Goal: Task Accomplishment & Management: Manage account settings

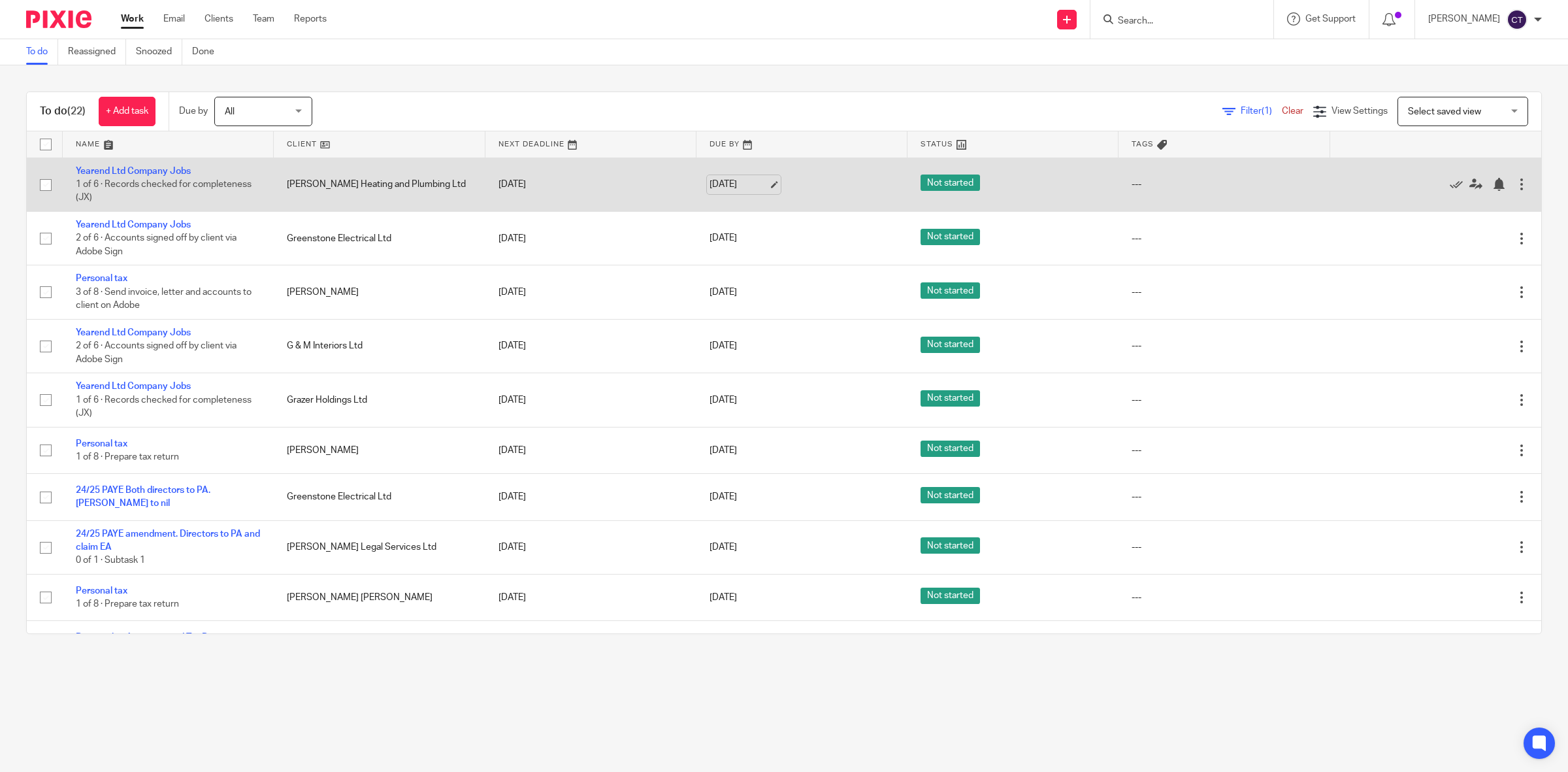
click at [742, 178] on link "26 Sep 2025" at bounding box center [739, 185] width 59 height 14
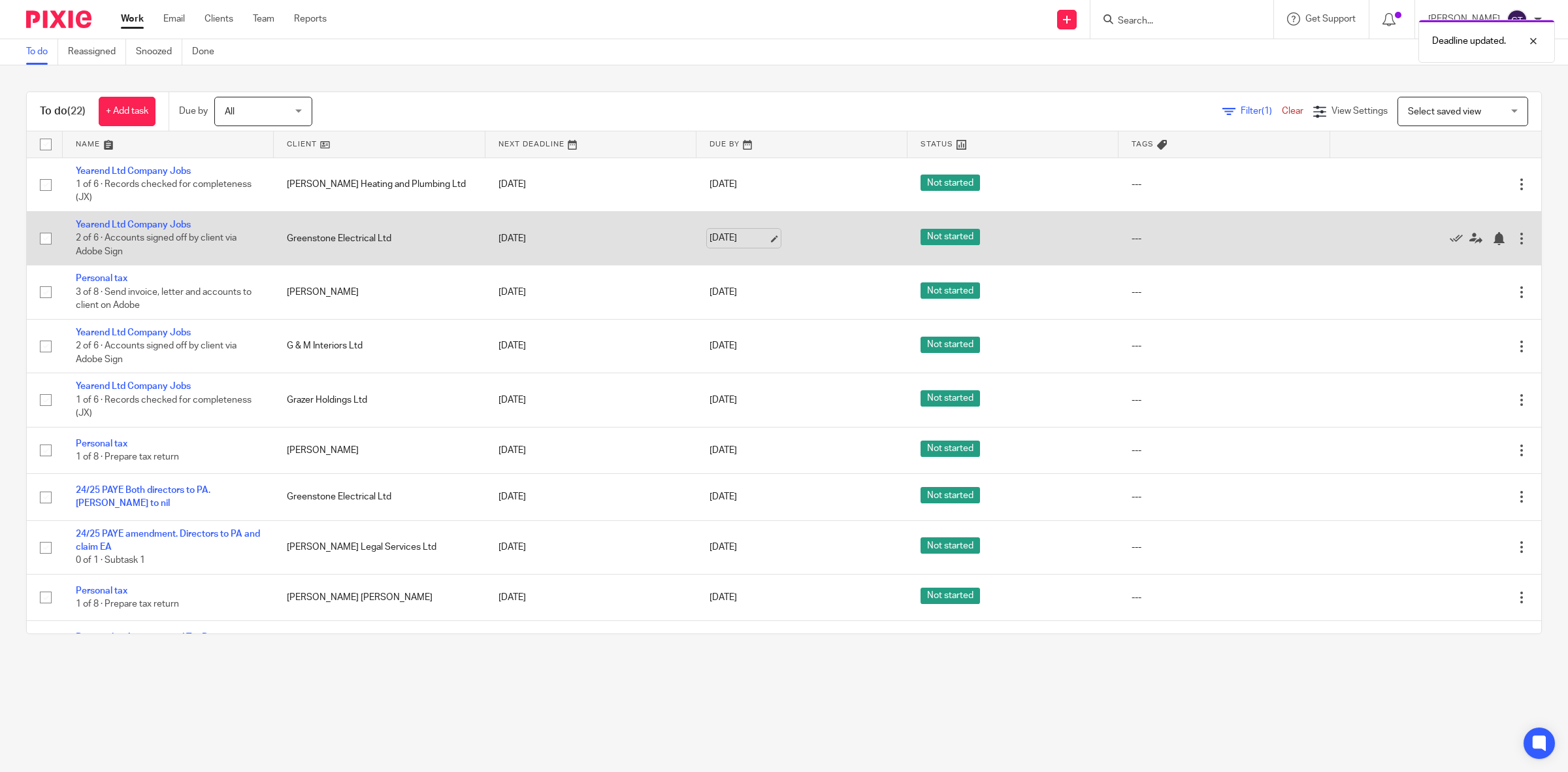
click at [740, 239] on link "26 Sep 2025" at bounding box center [739, 238] width 59 height 14
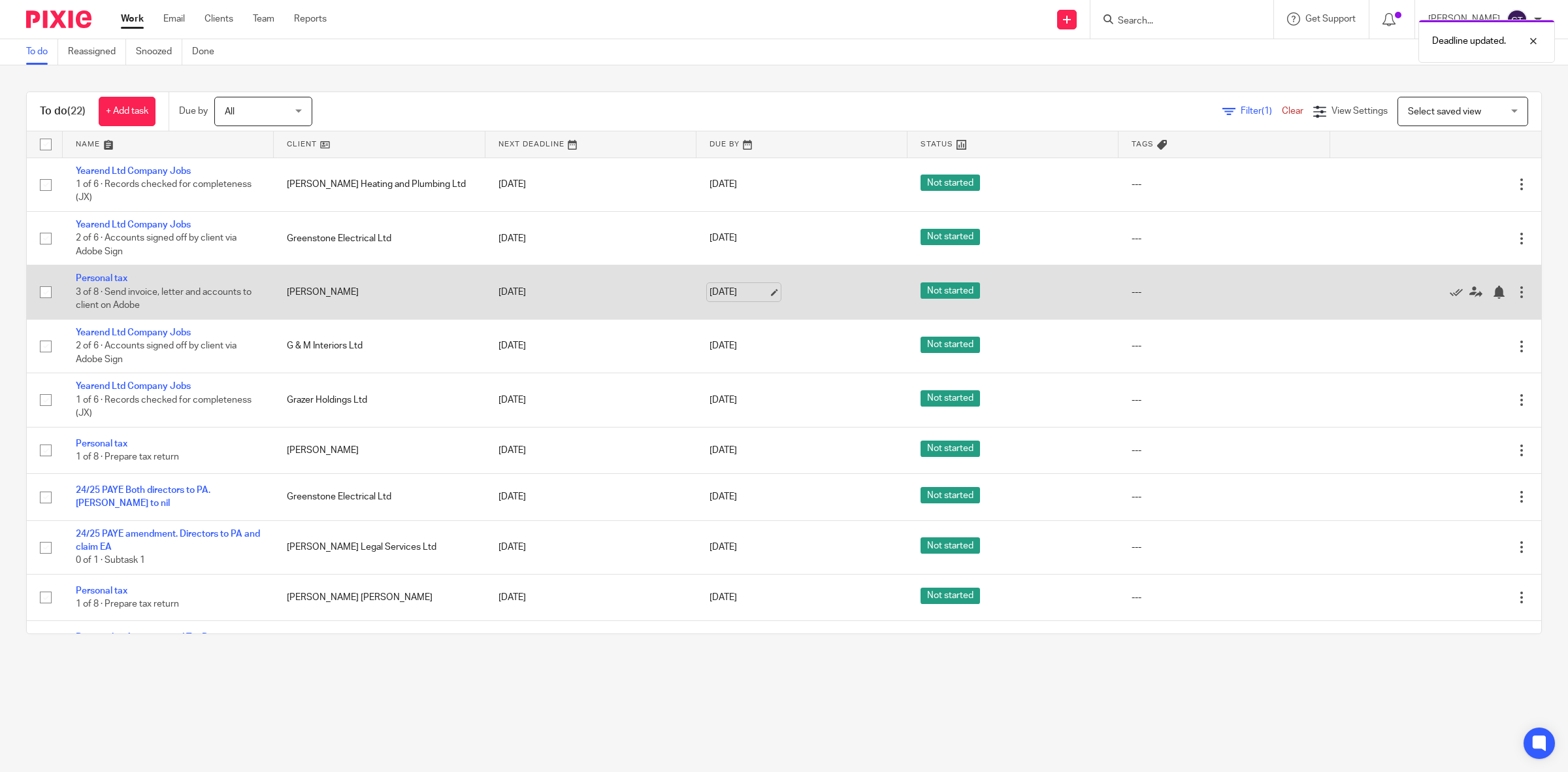
click at [749, 292] on link "26 Sep 2025" at bounding box center [739, 292] width 59 height 14
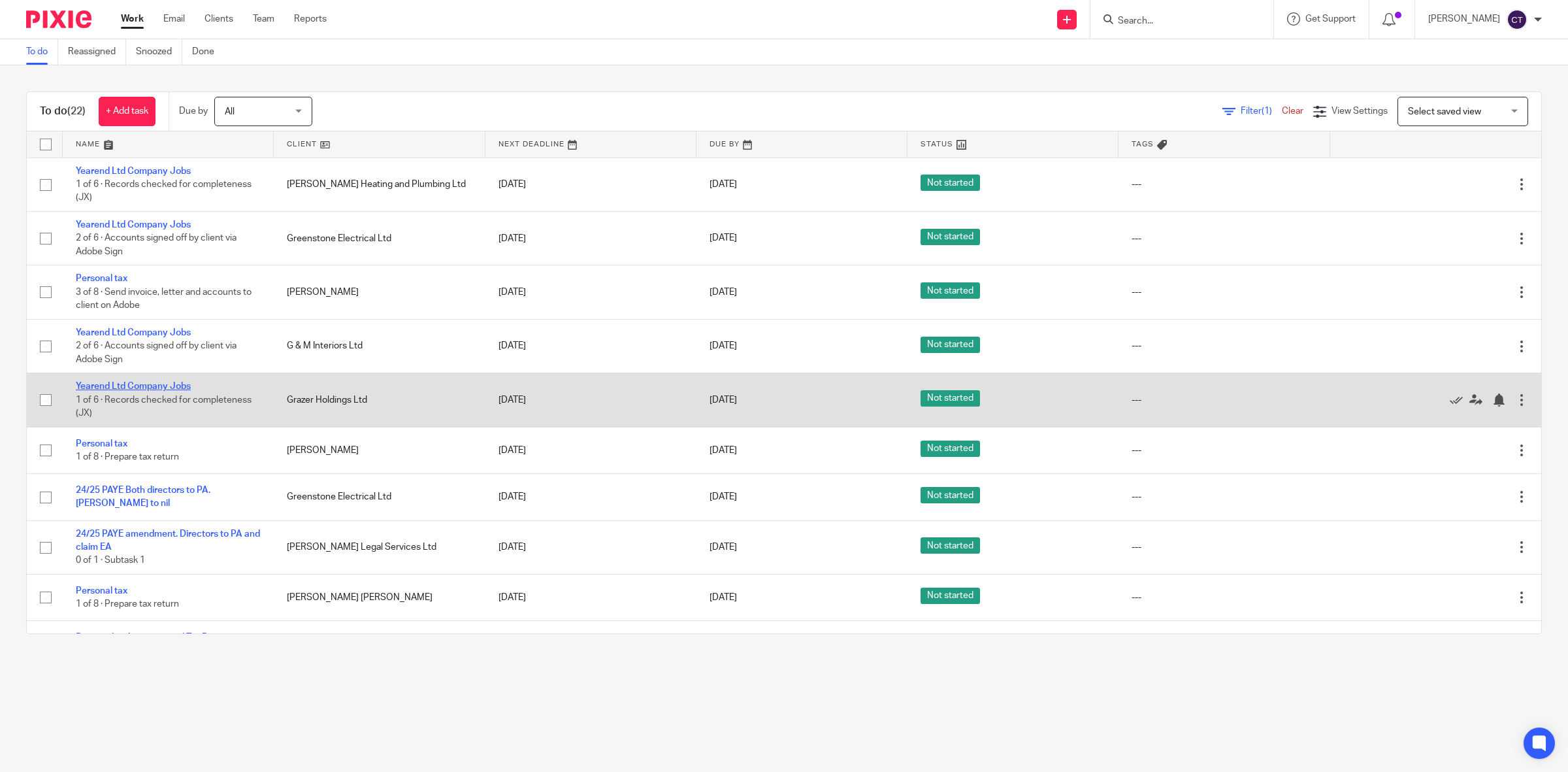
click at [161, 386] on link "Yearend Ltd Company Jobs" at bounding box center [133, 386] width 115 height 9
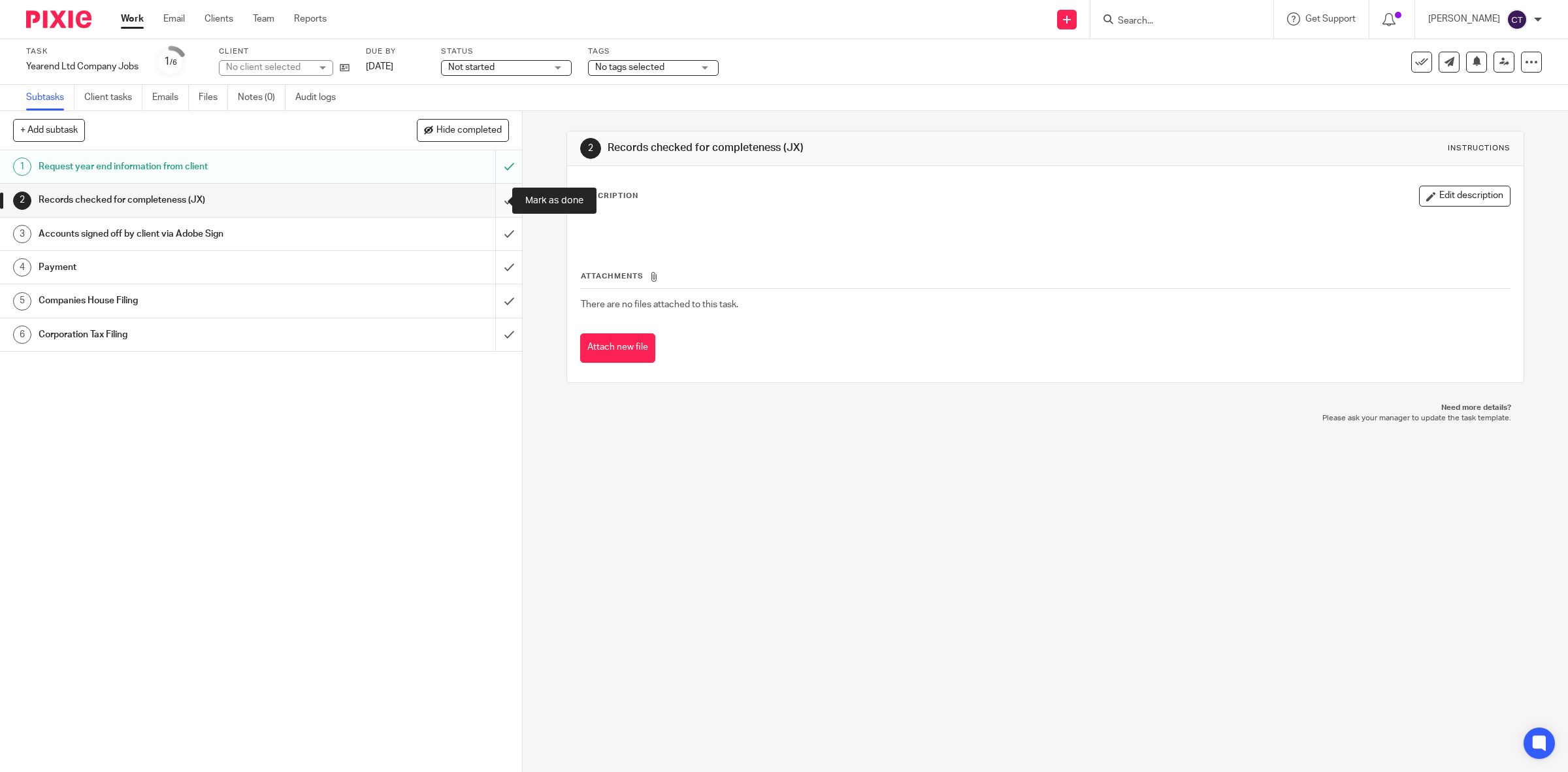
click at [491, 201] on input "submit" at bounding box center [260, 200] width 522 height 33
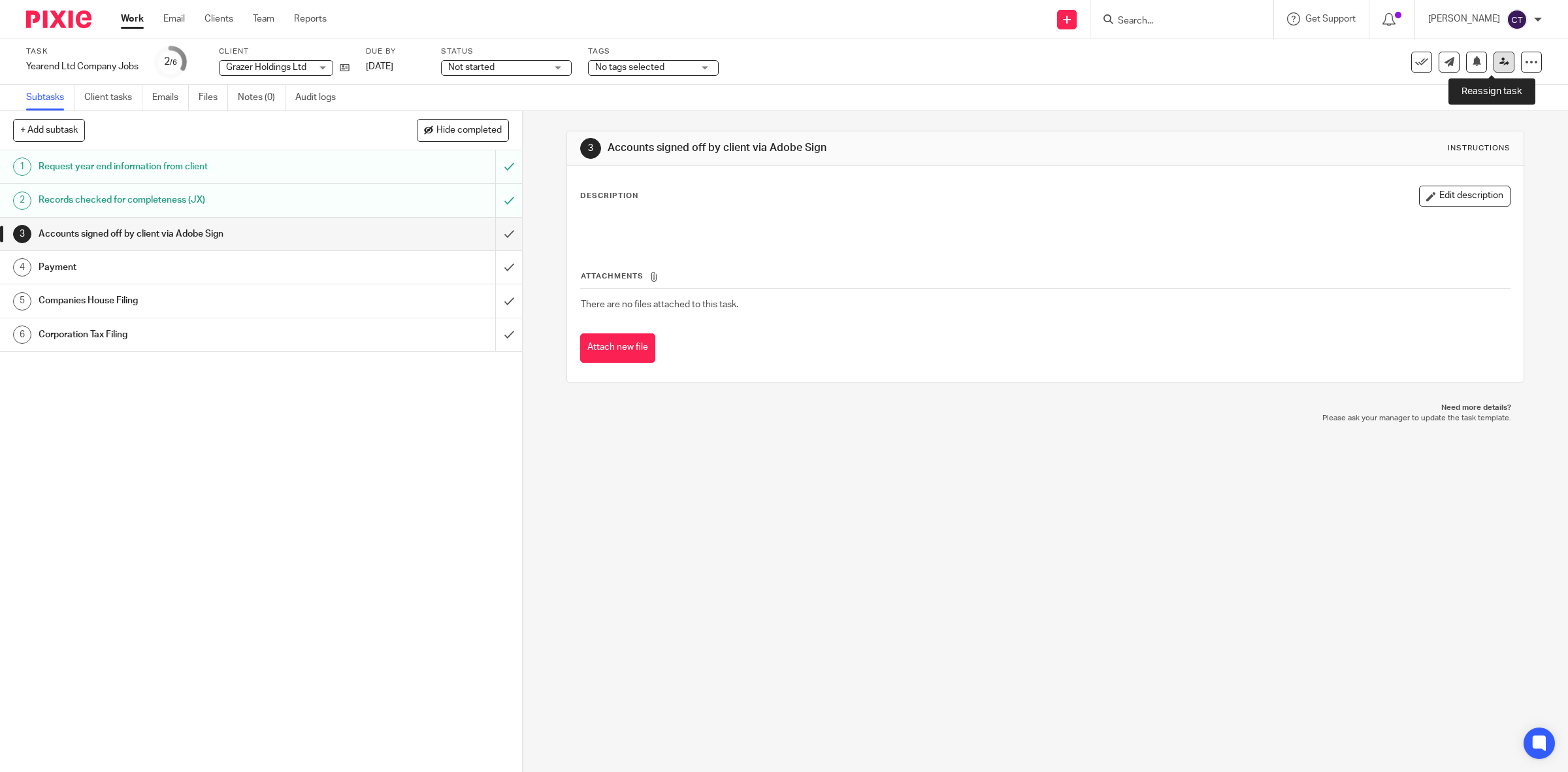
click at [1499, 57] on icon at bounding box center [1503, 61] width 9 height 9
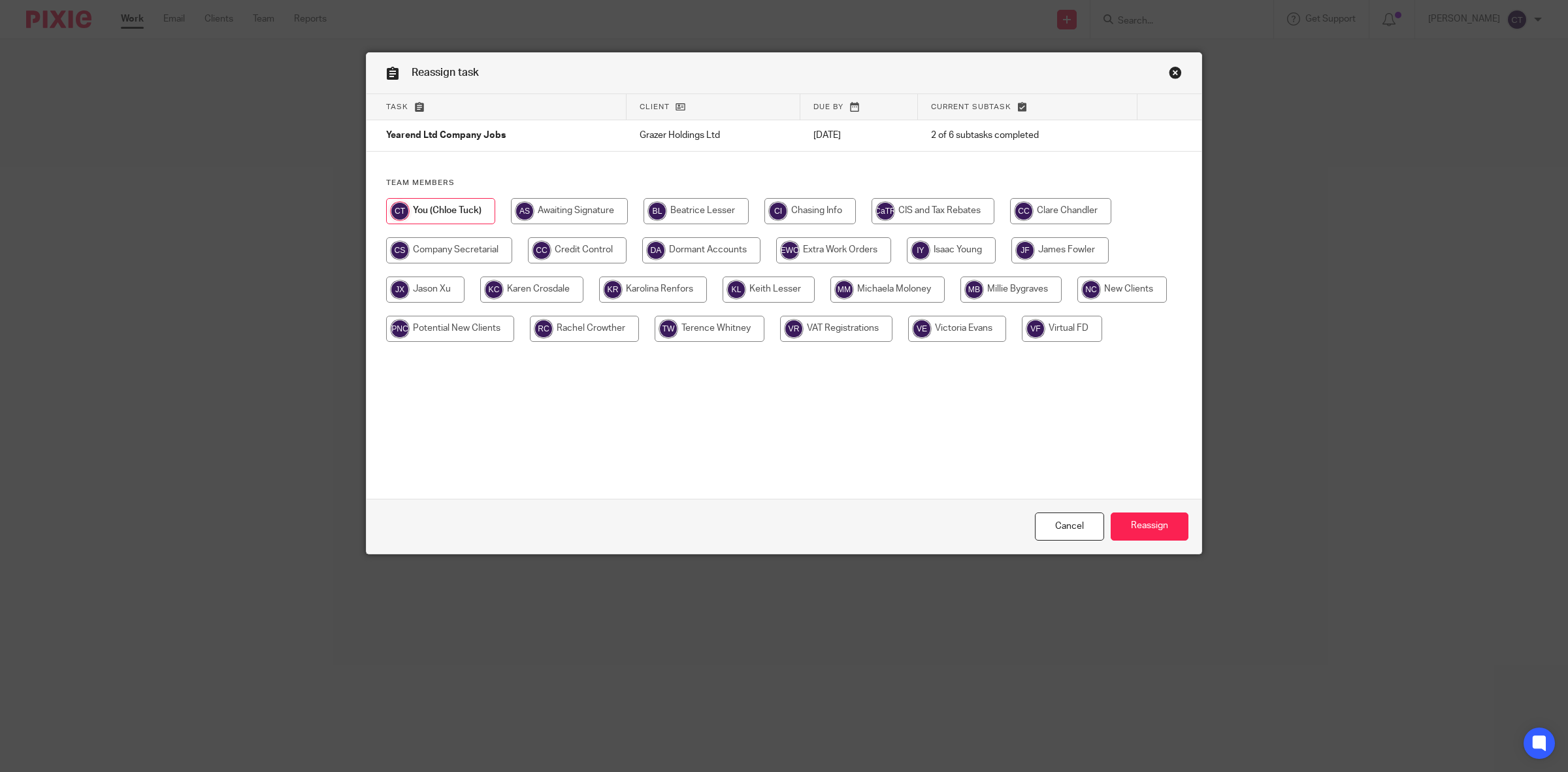
click at [1065, 248] on input "radio" at bounding box center [1059, 250] width 97 height 26
radio input "true"
click at [1151, 530] on input "Reassign" at bounding box center [1149, 526] width 78 height 28
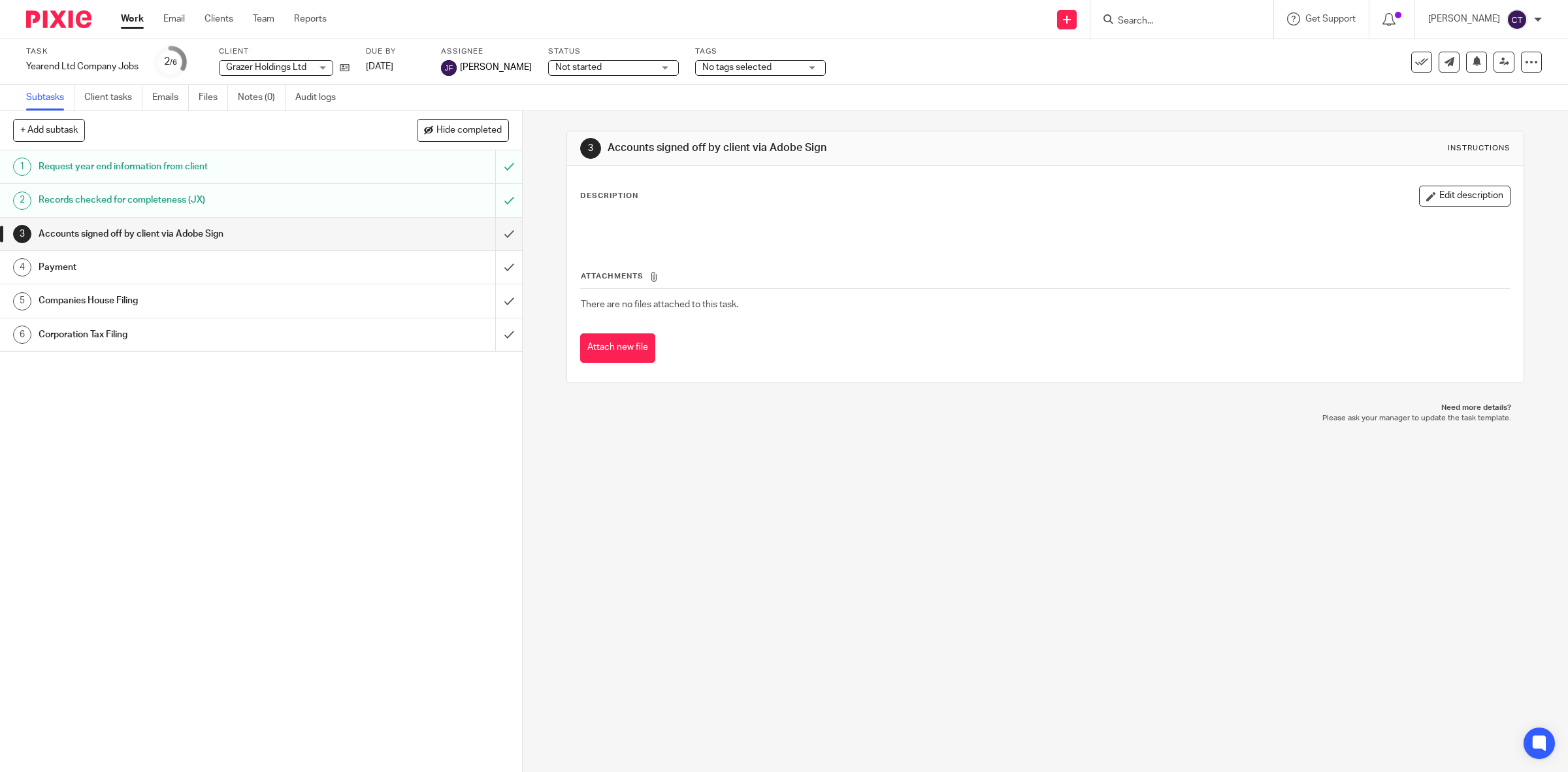
click at [133, 20] on link "Work" at bounding box center [132, 18] width 23 height 13
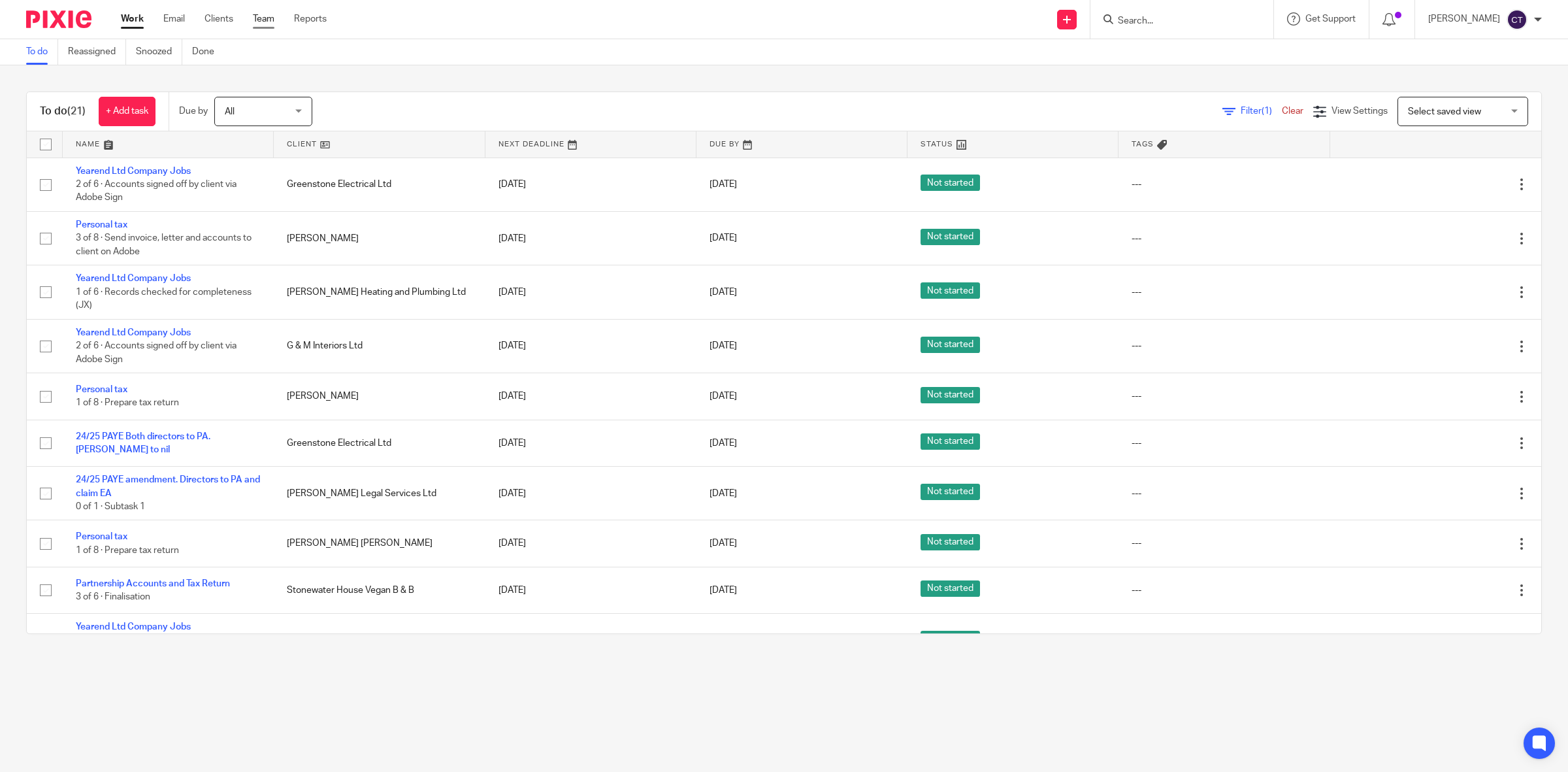
click at [263, 20] on link "Team" at bounding box center [263, 18] width 22 height 13
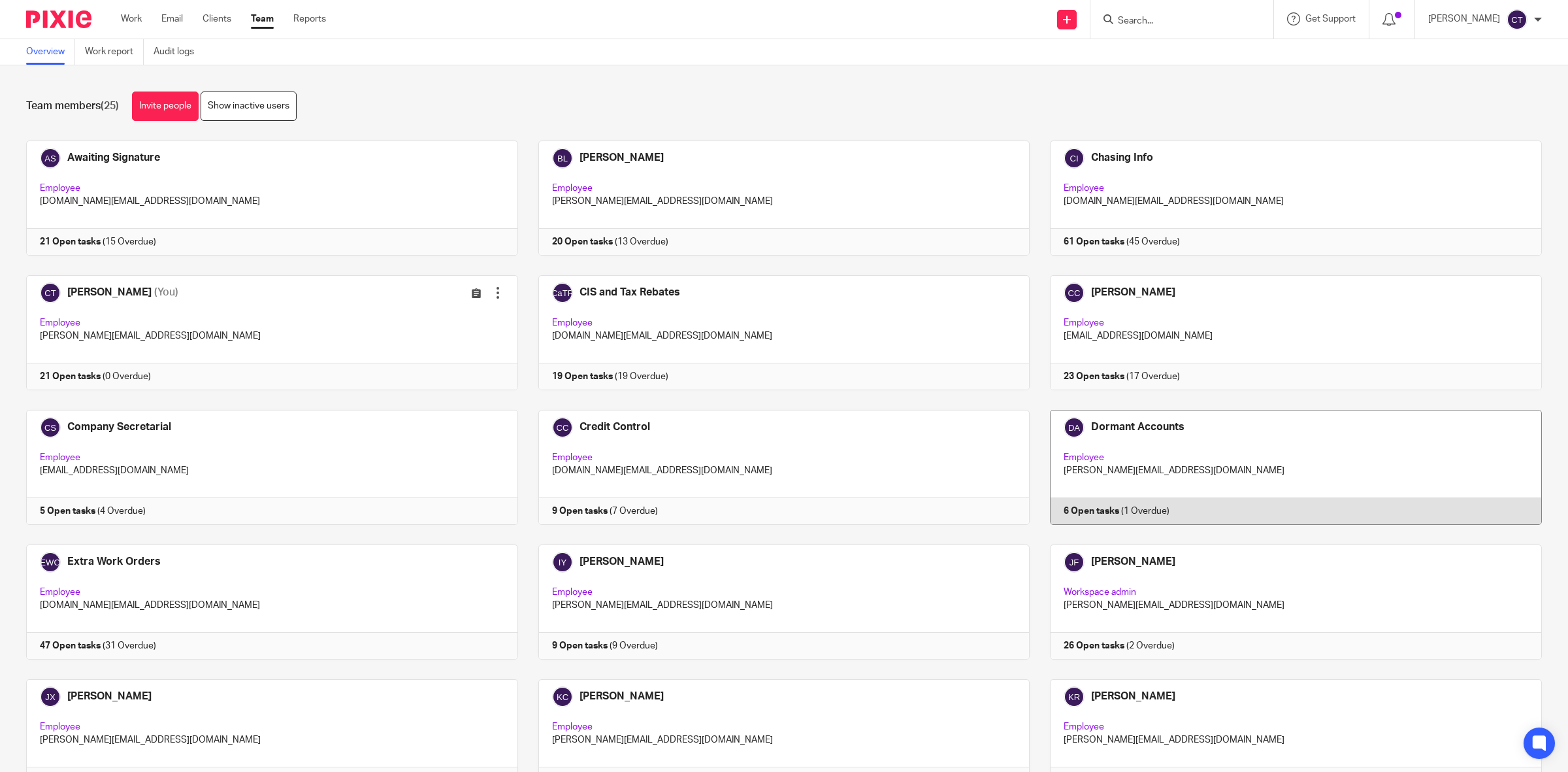
scroll to position [82, 0]
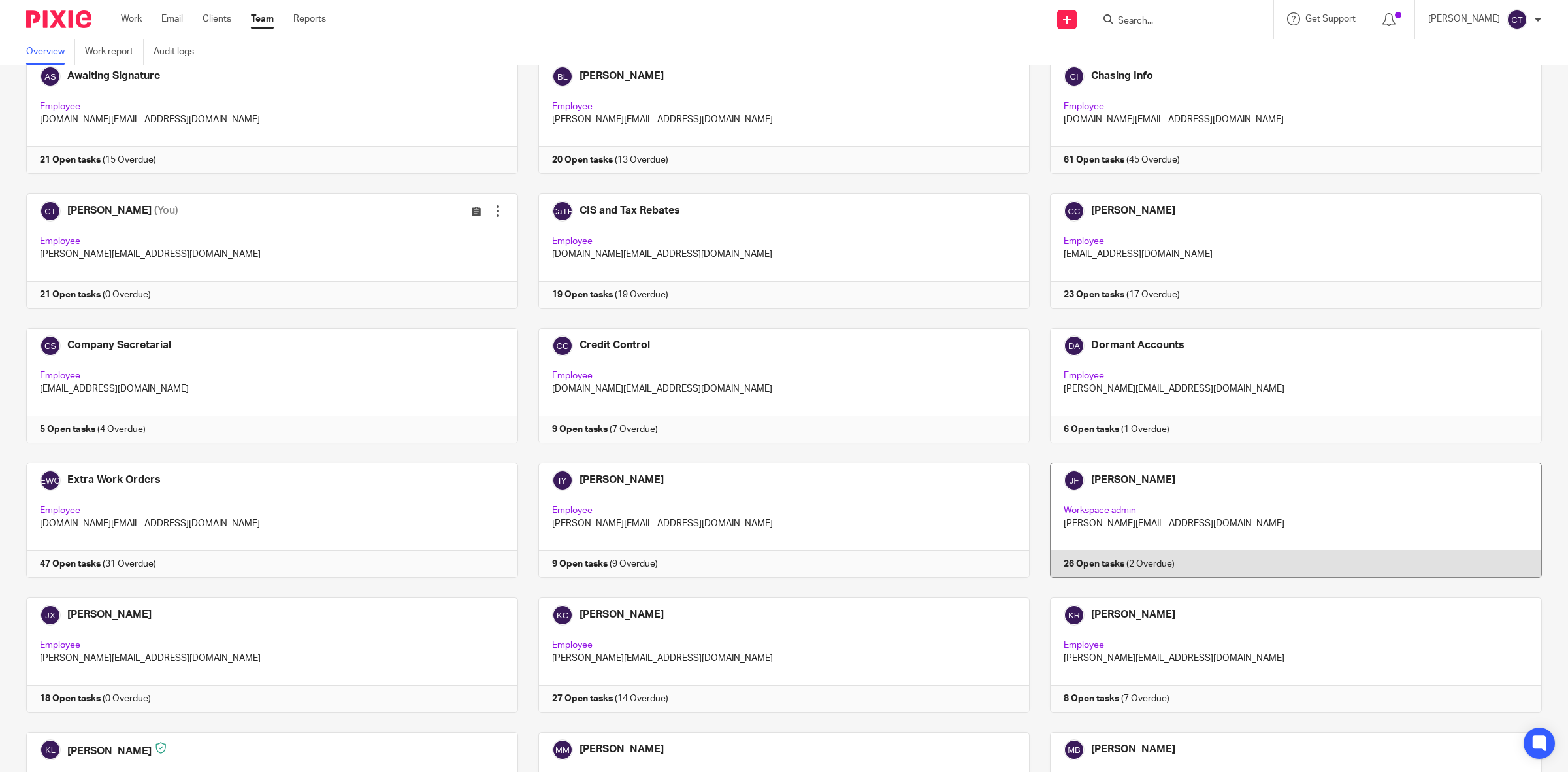
click at [1243, 500] on link at bounding box center [1285, 519] width 512 height 115
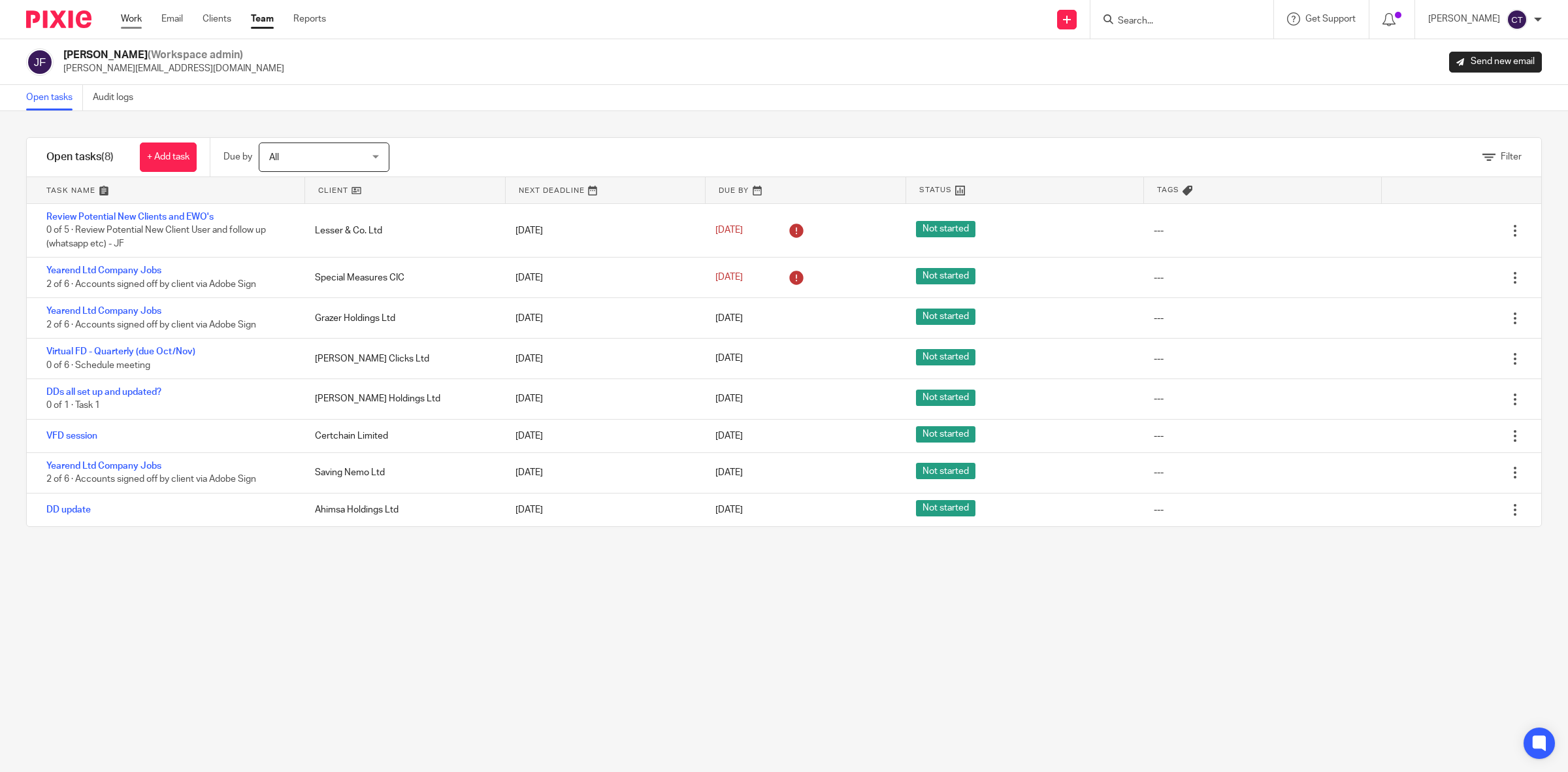
click at [135, 20] on link "Work" at bounding box center [131, 18] width 21 height 13
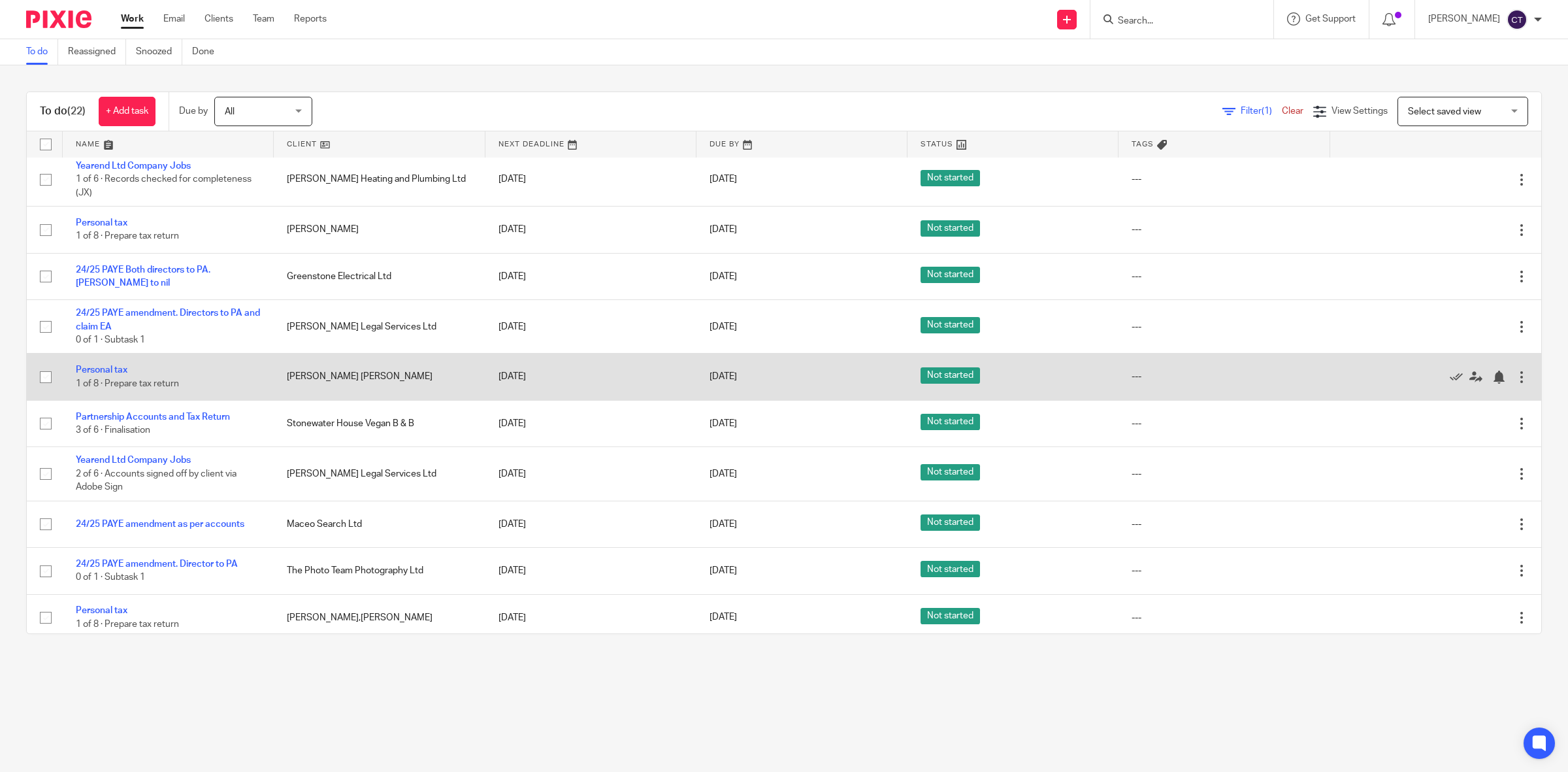
scroll to position [154, 0]
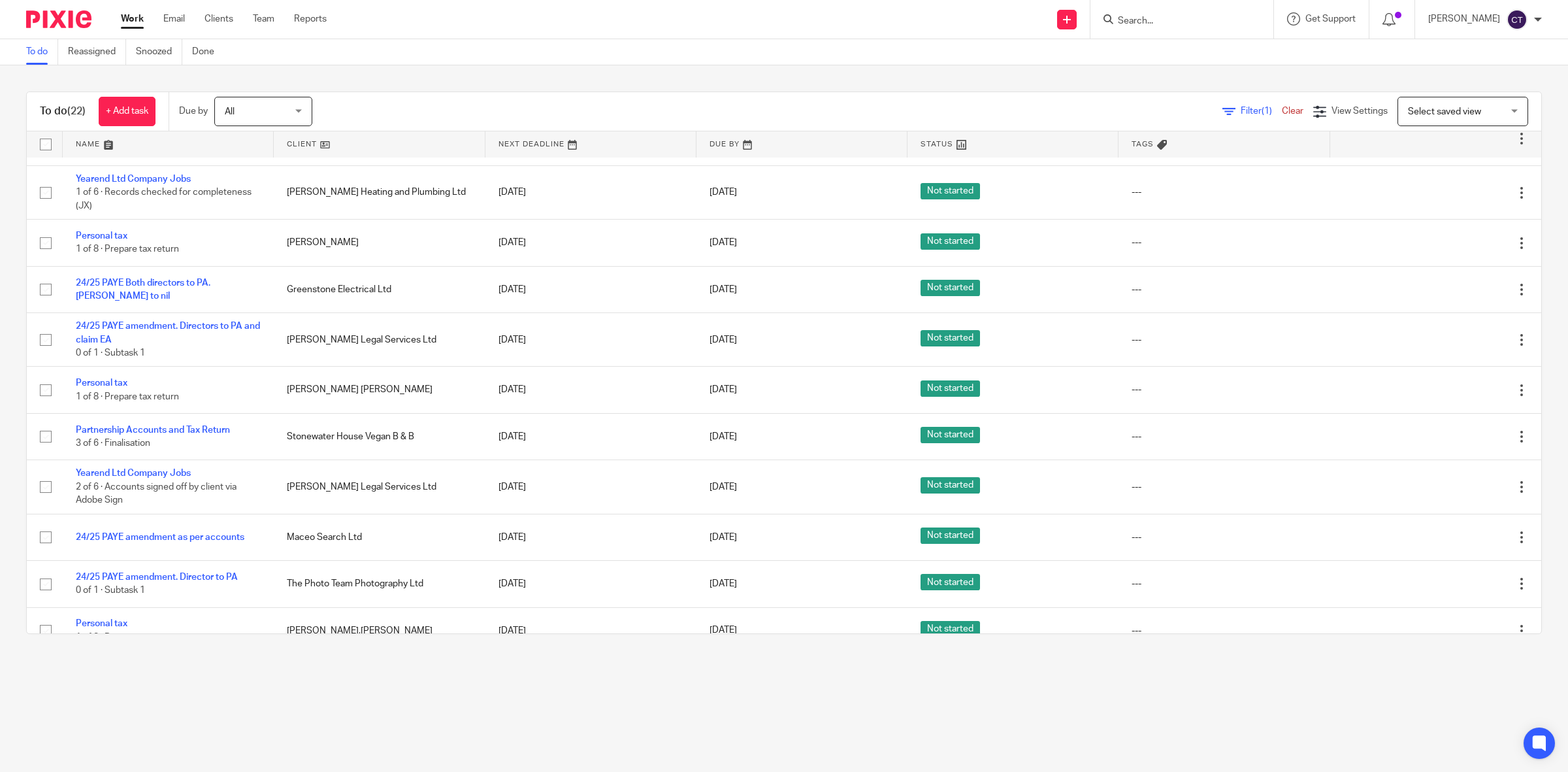
click at [1235, 34] on div at bounding box center [1182, 19] width 183 height 39
click at [1218, 24] on input "Search" at bounding box center [1175, 22] width 117 height 12
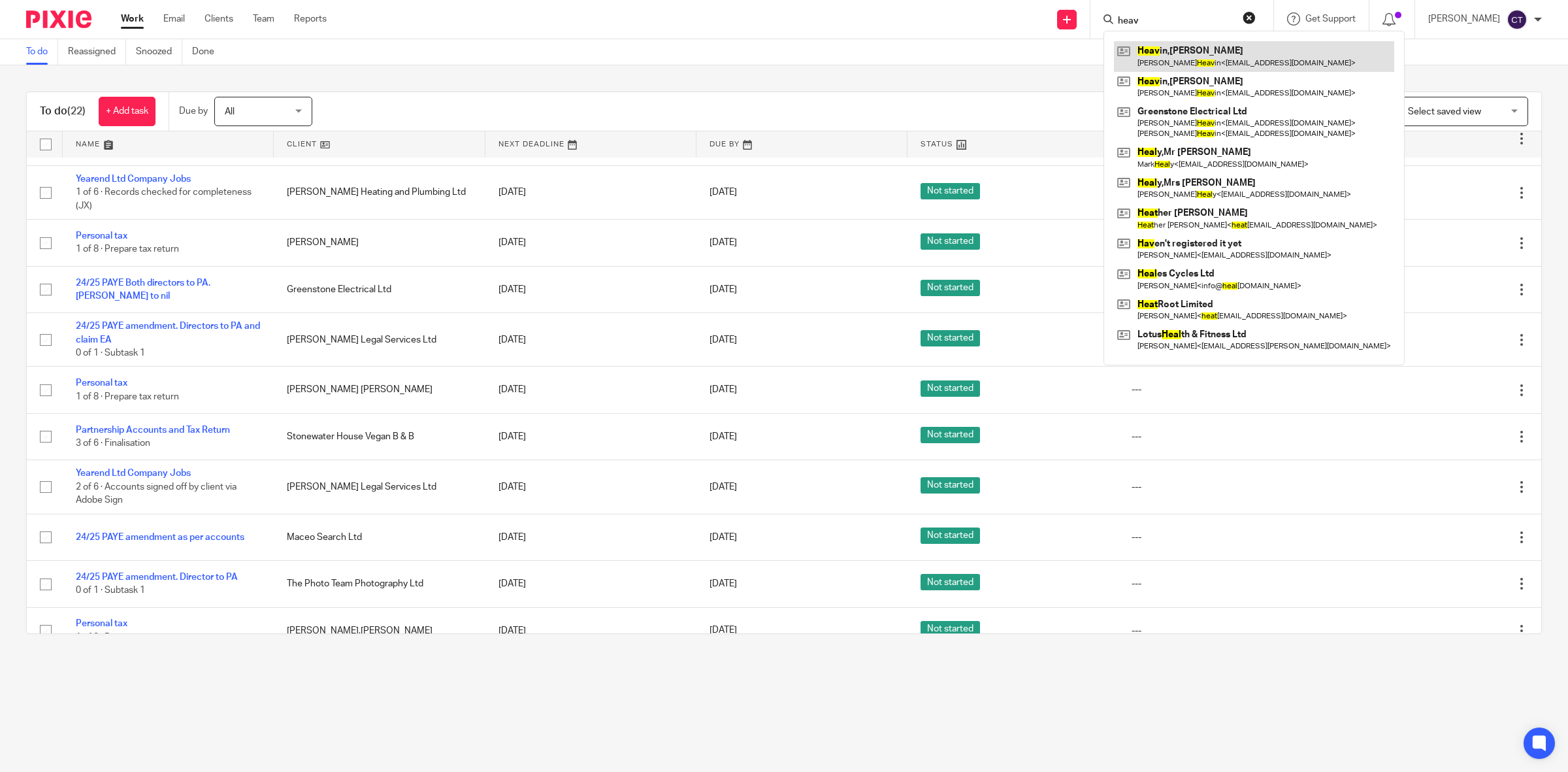
type input "heav"
click at [1221, 55] on link at bounding box center [1253, 56] width 280 height 30
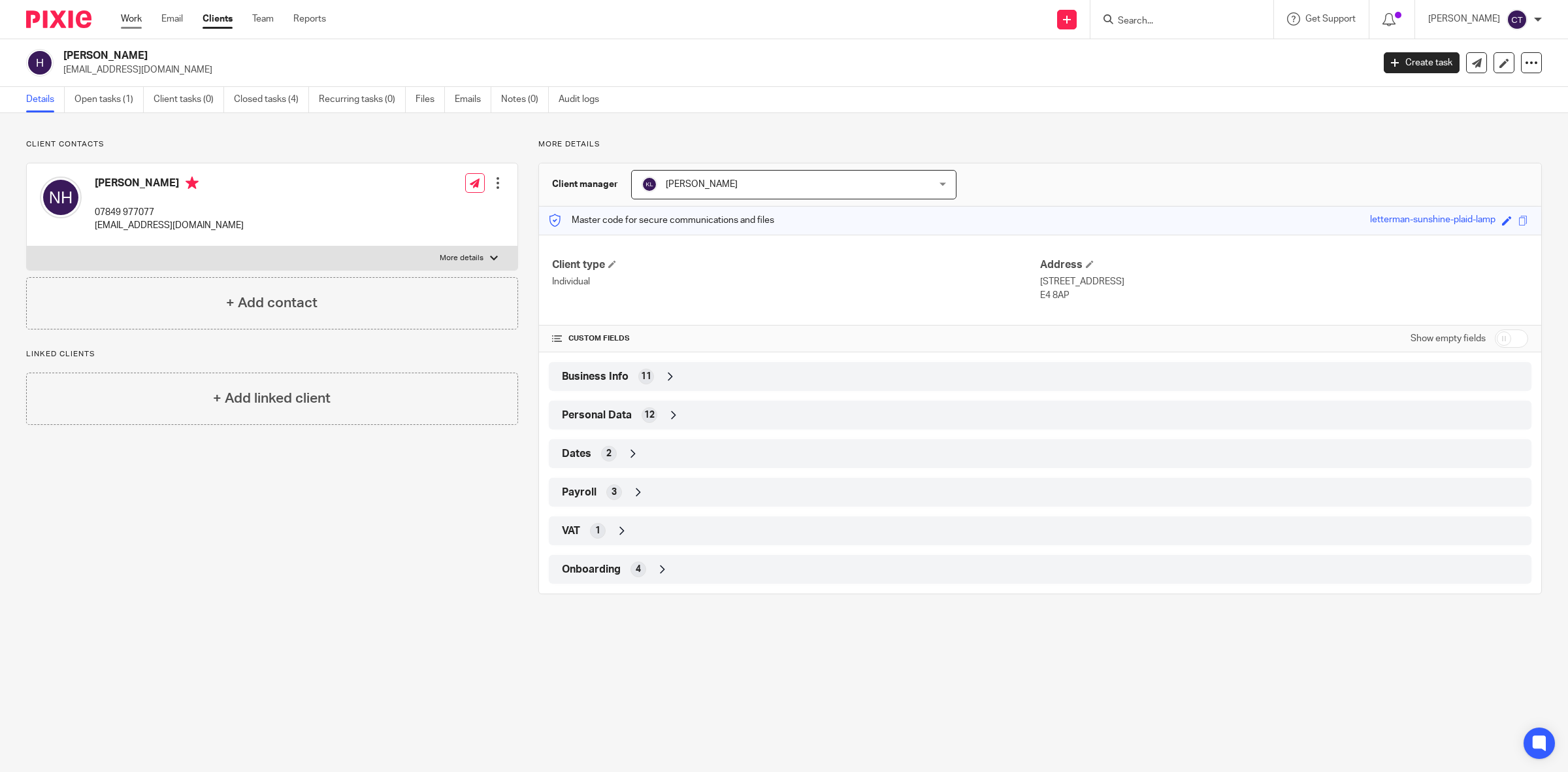
click at [129, 16] on link "Work" at bounding box center [131, 18] width 21 height 13
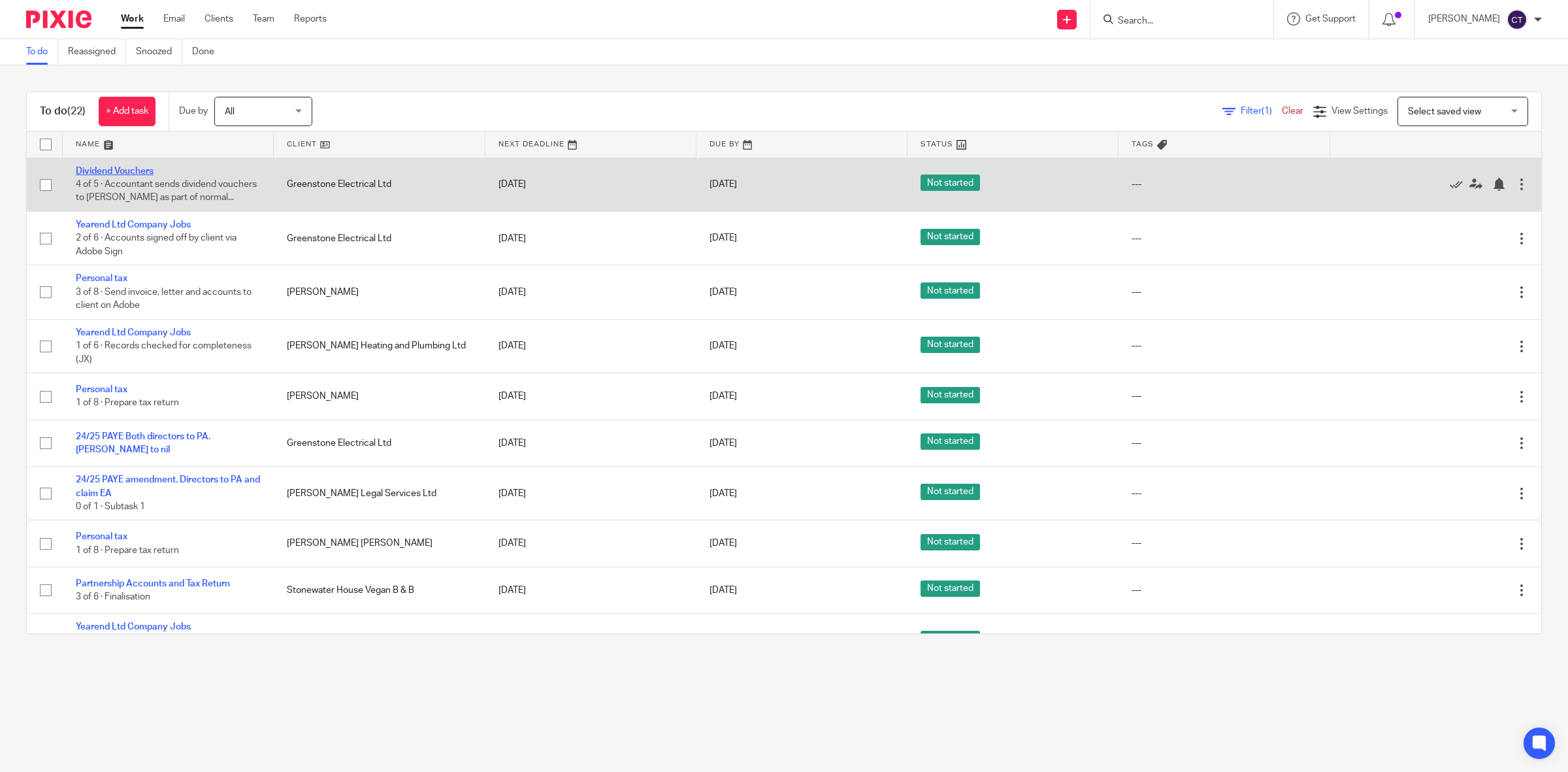
click at [145, 170] on link "Dividend Vouchers" at bounding box center [115, 171] width 78 height 9
click at [116, 172] on link "Dividend Vouchers" at bounding box center [115, 171] width 78 height 9
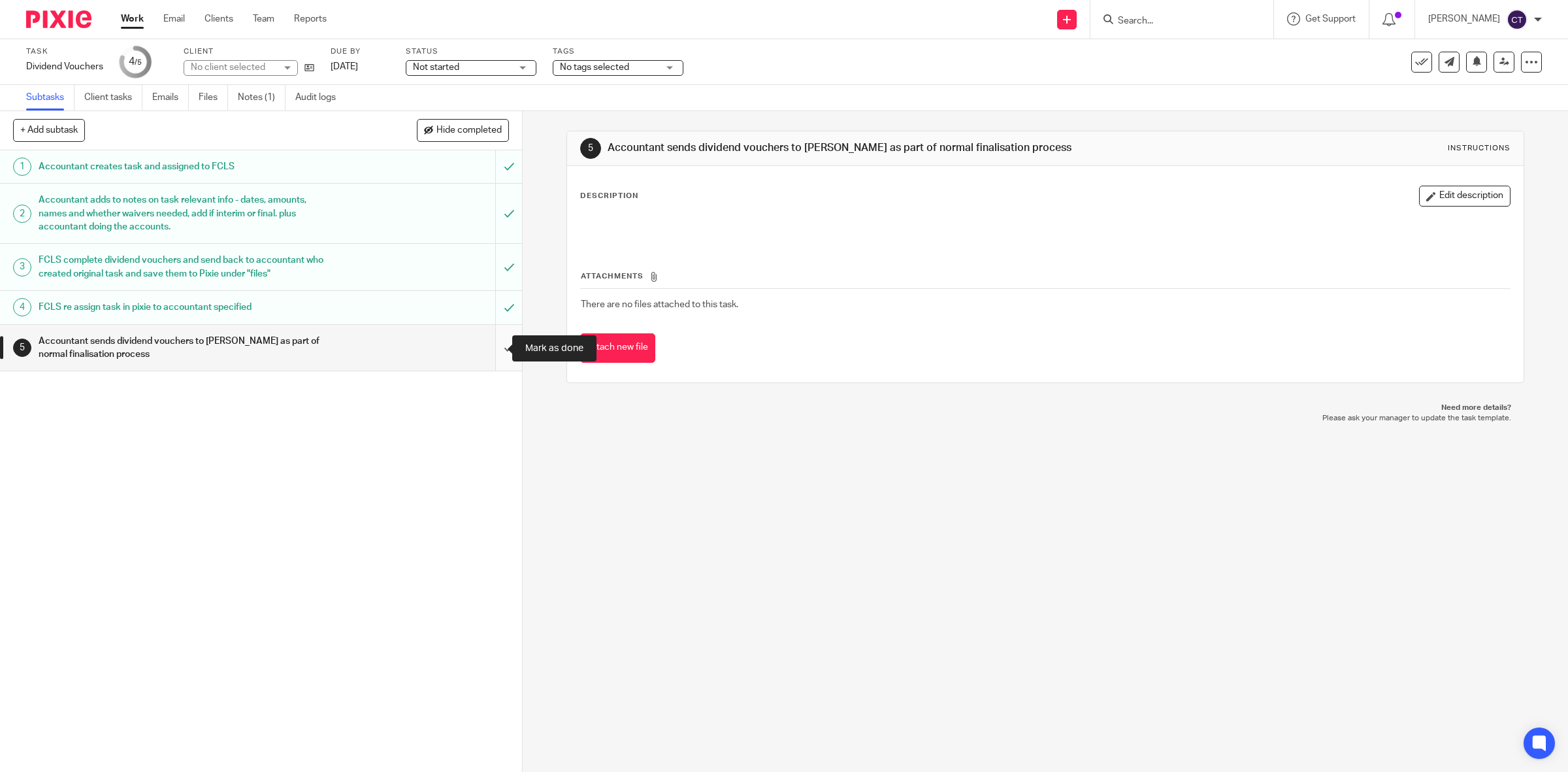
click at [490, 347] on input "submit" at bounding box center [260, 348] width 522 height 47
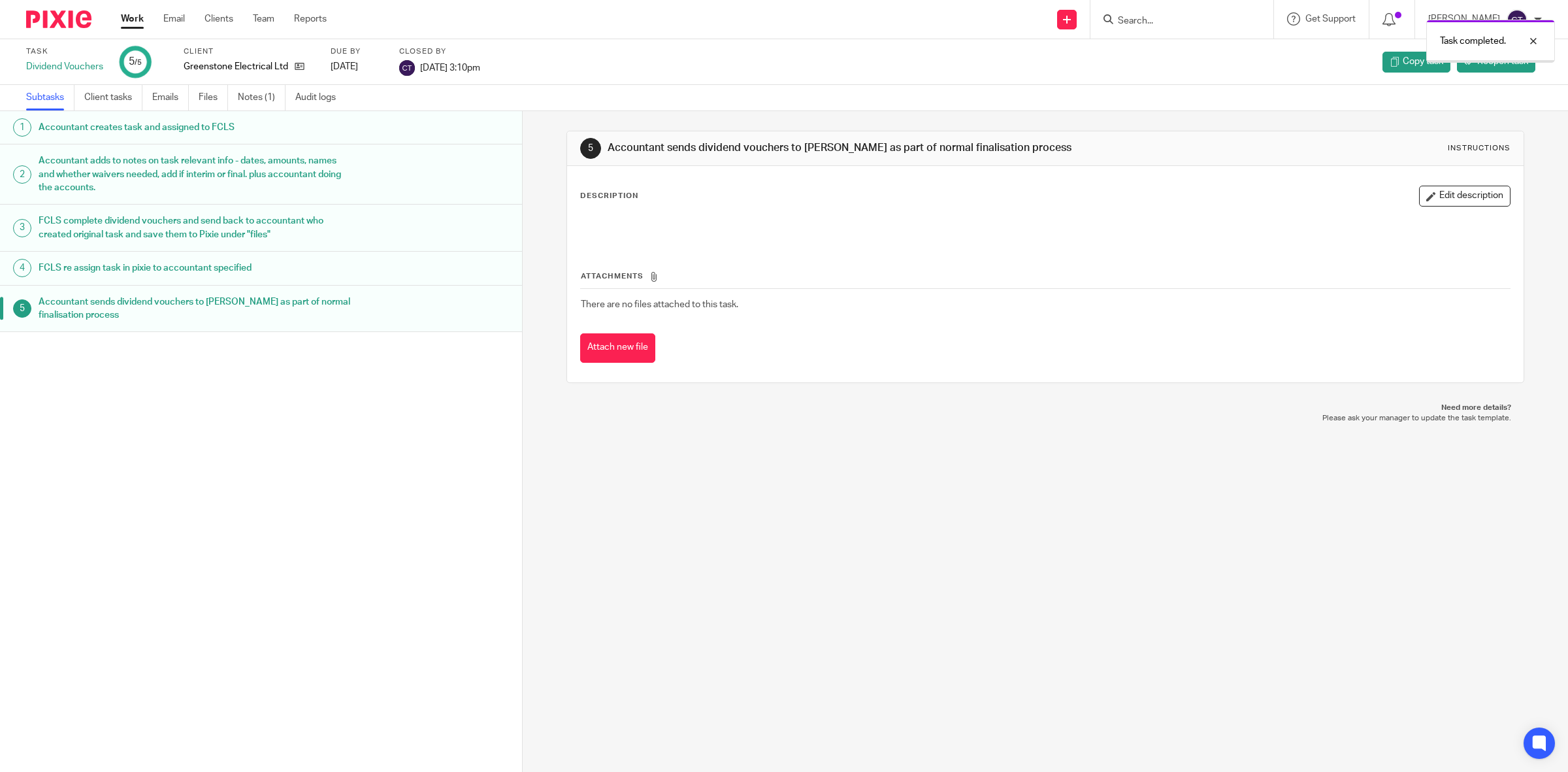
click at [139, 21] on link "Work" at bounding box center [132, 18] width 23 height 13
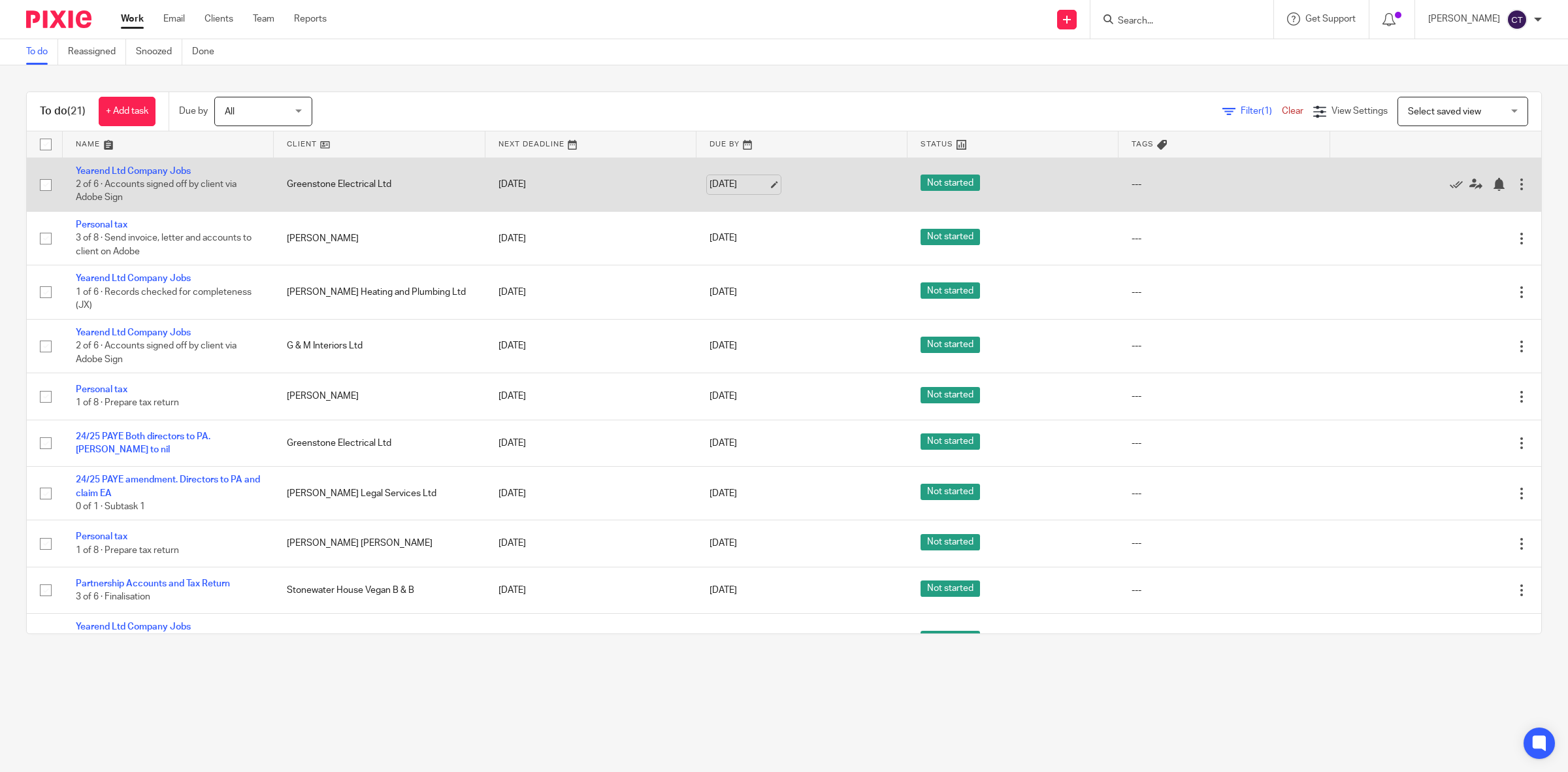
click at [743, 190] on link "[DATE]" at bounding box center [739, 185] width 59 height 14
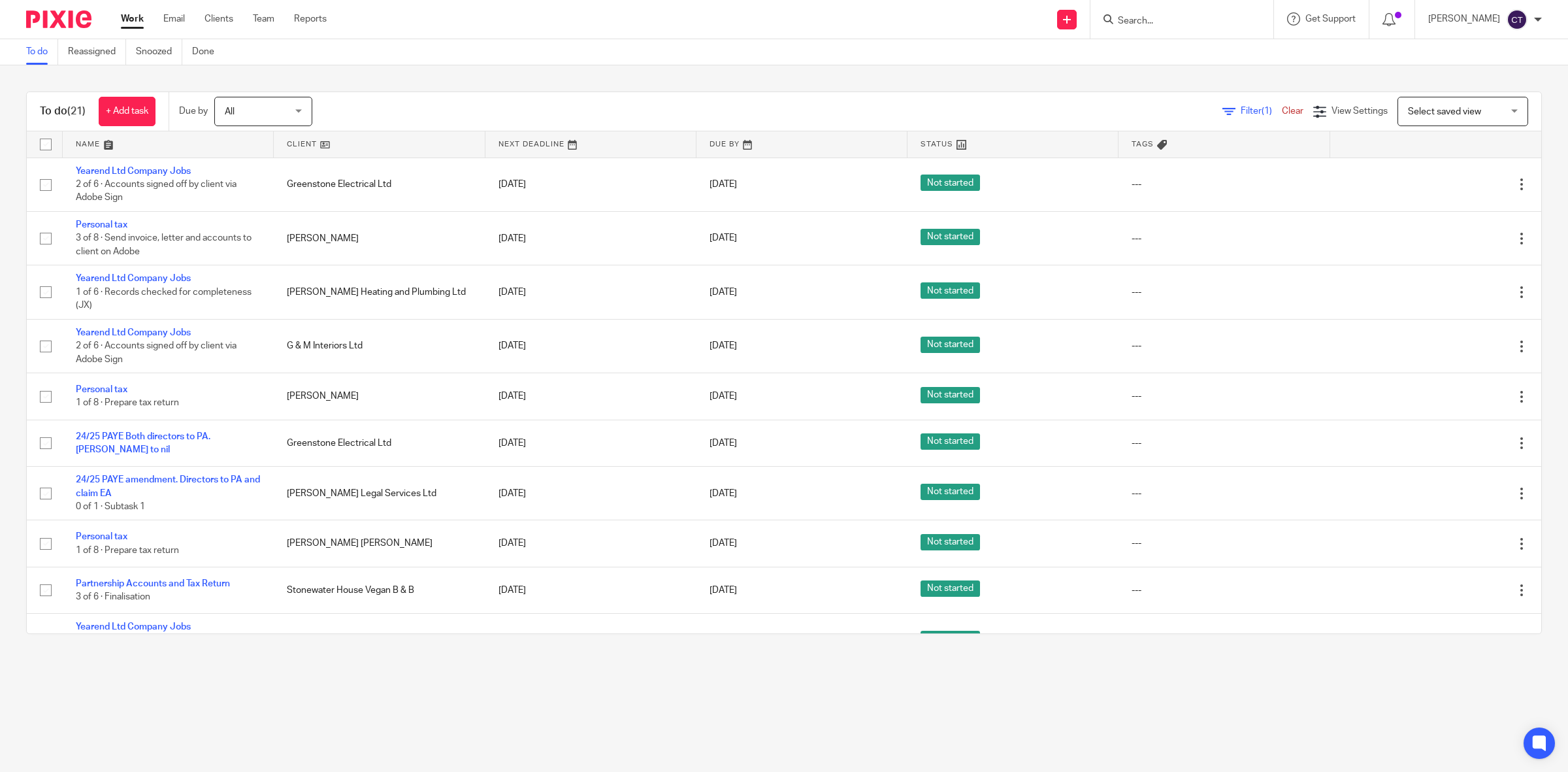
click at [1180, 20] on input "Search" at bounding box center [1175, 22] width 117 height 12
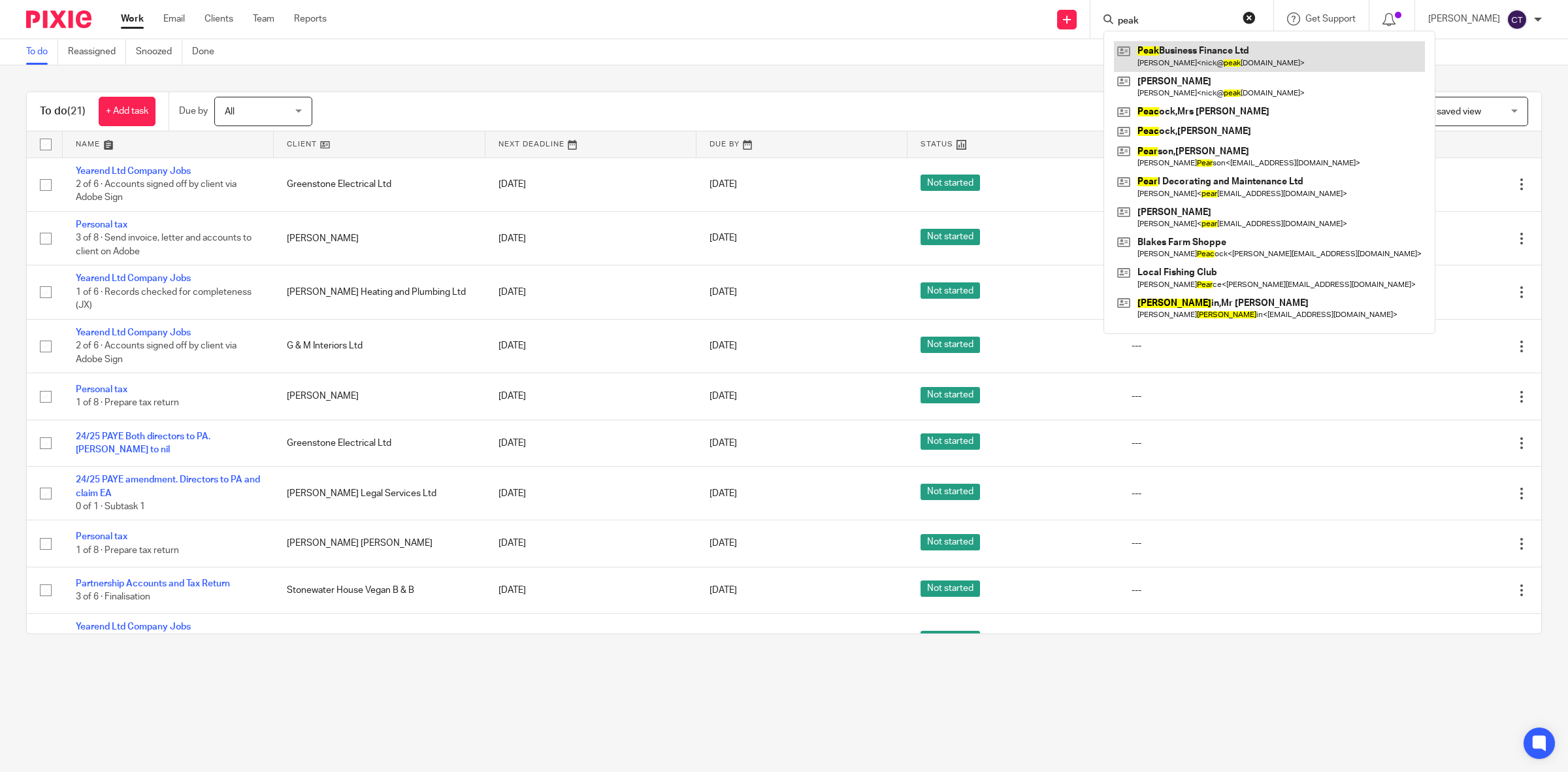
type input "peak"
click at [1189, 51] on link at bounding box center [1269, 56] width 311 height 30
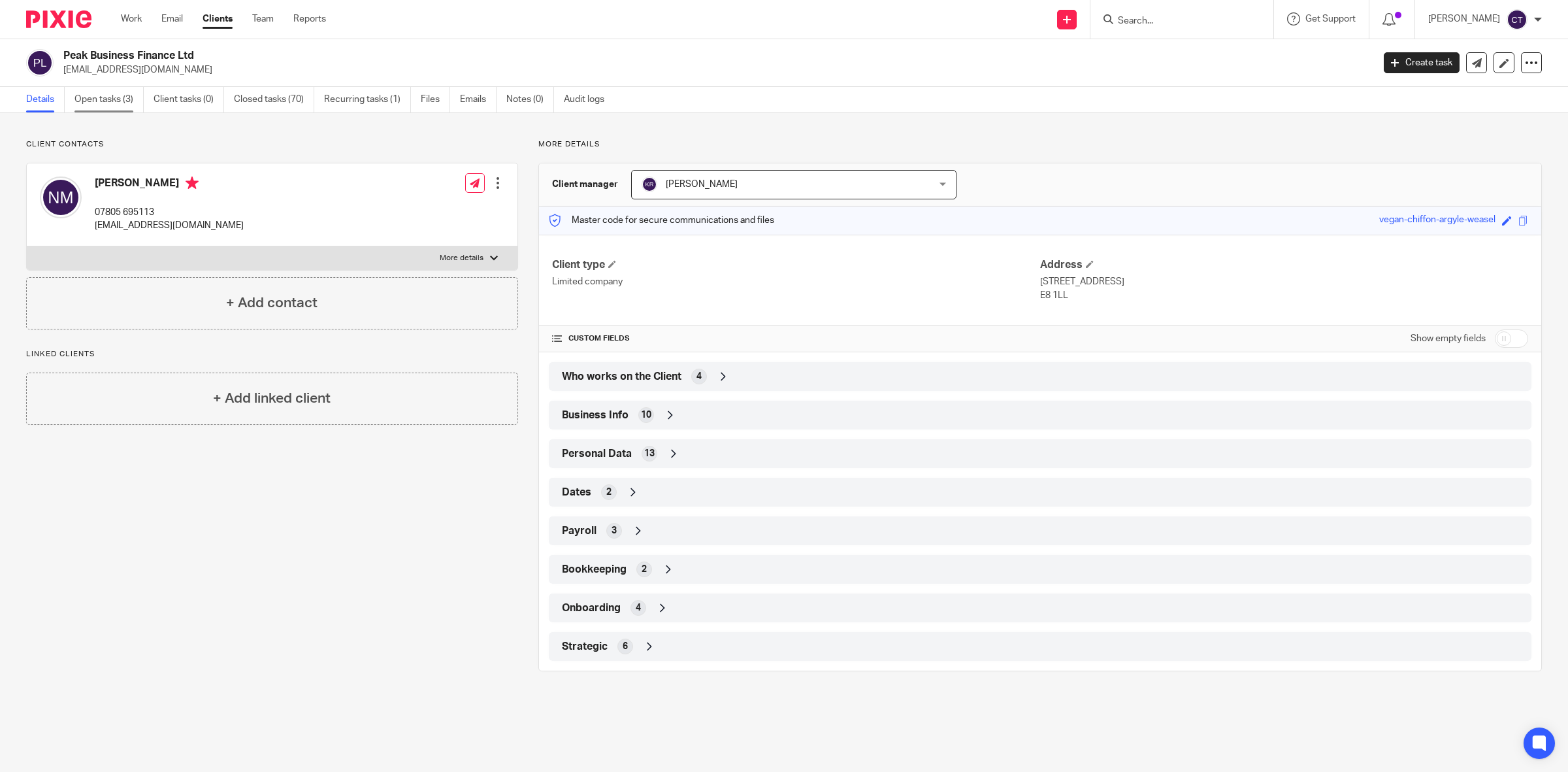
click at [98, 91] on link "Open tasks (3)" at bounding box center [109, 100] width 69 height 26
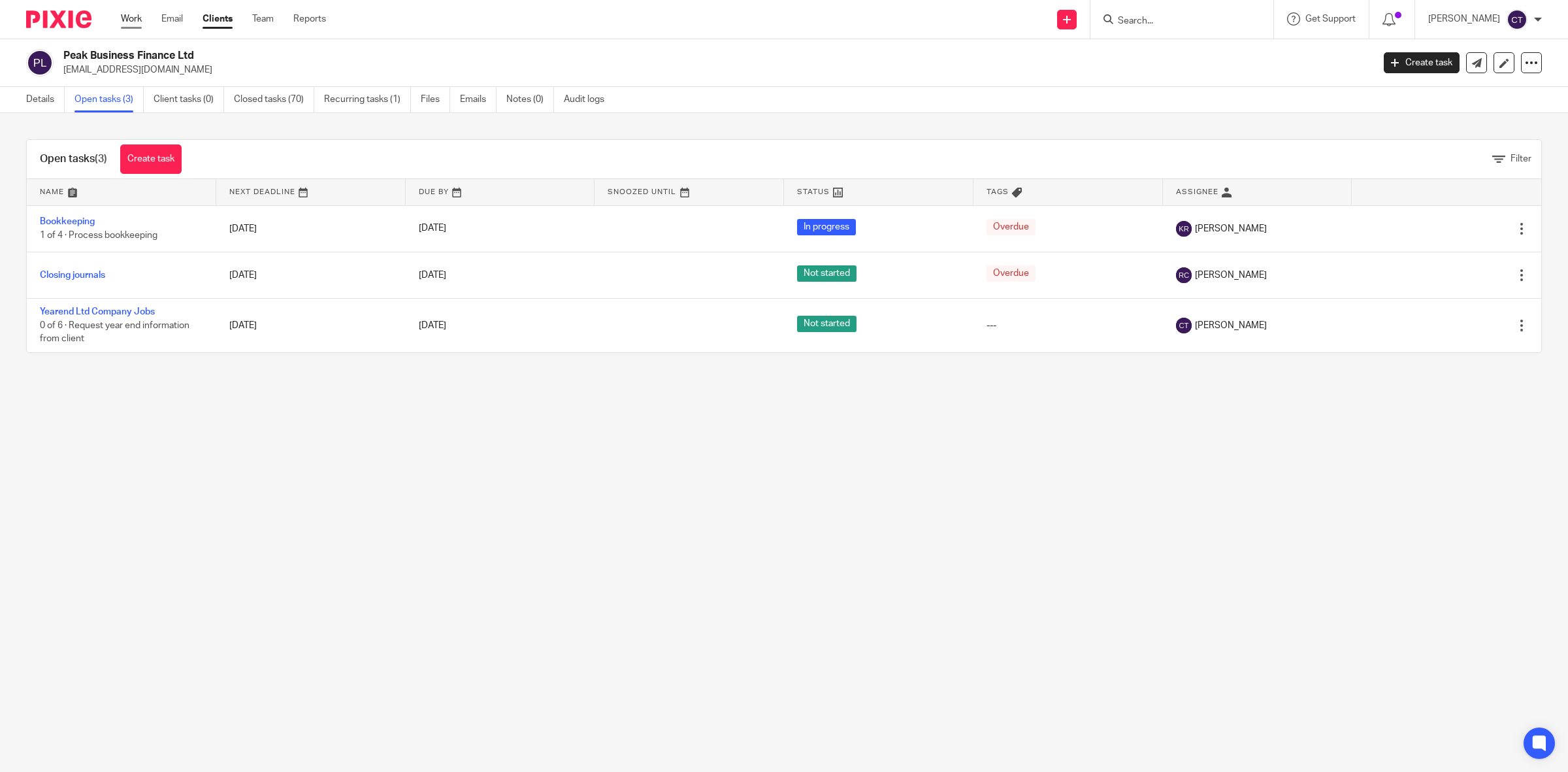
click at [138, 16] on link "Work" at bounding box center [131, 18] width 21 height 13
